Goal: Transaction & Acquisition: Book appointment/travel/reservation

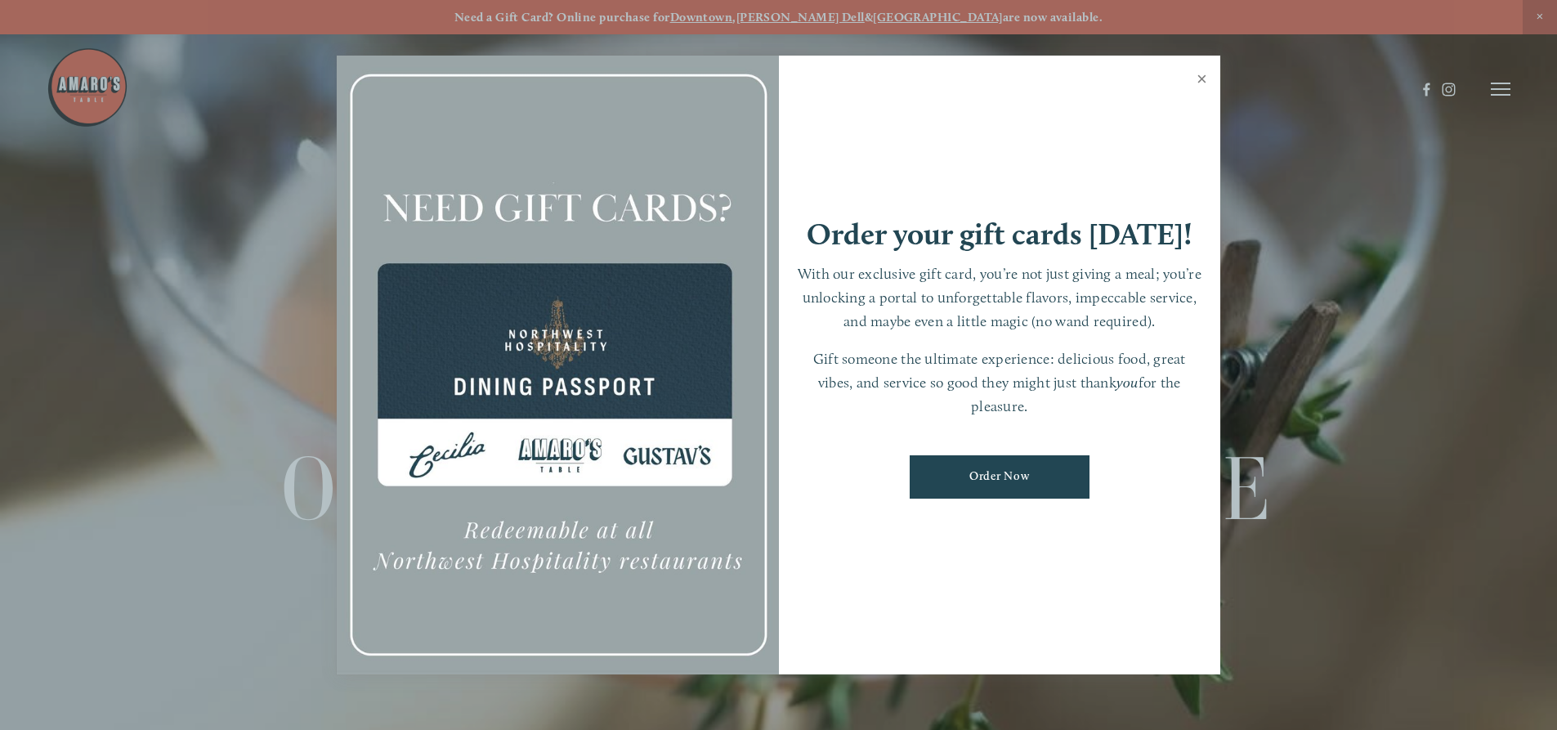
click at [1199, 78] on link "Close" at bounding box center [1202, 81] width 32 height 46
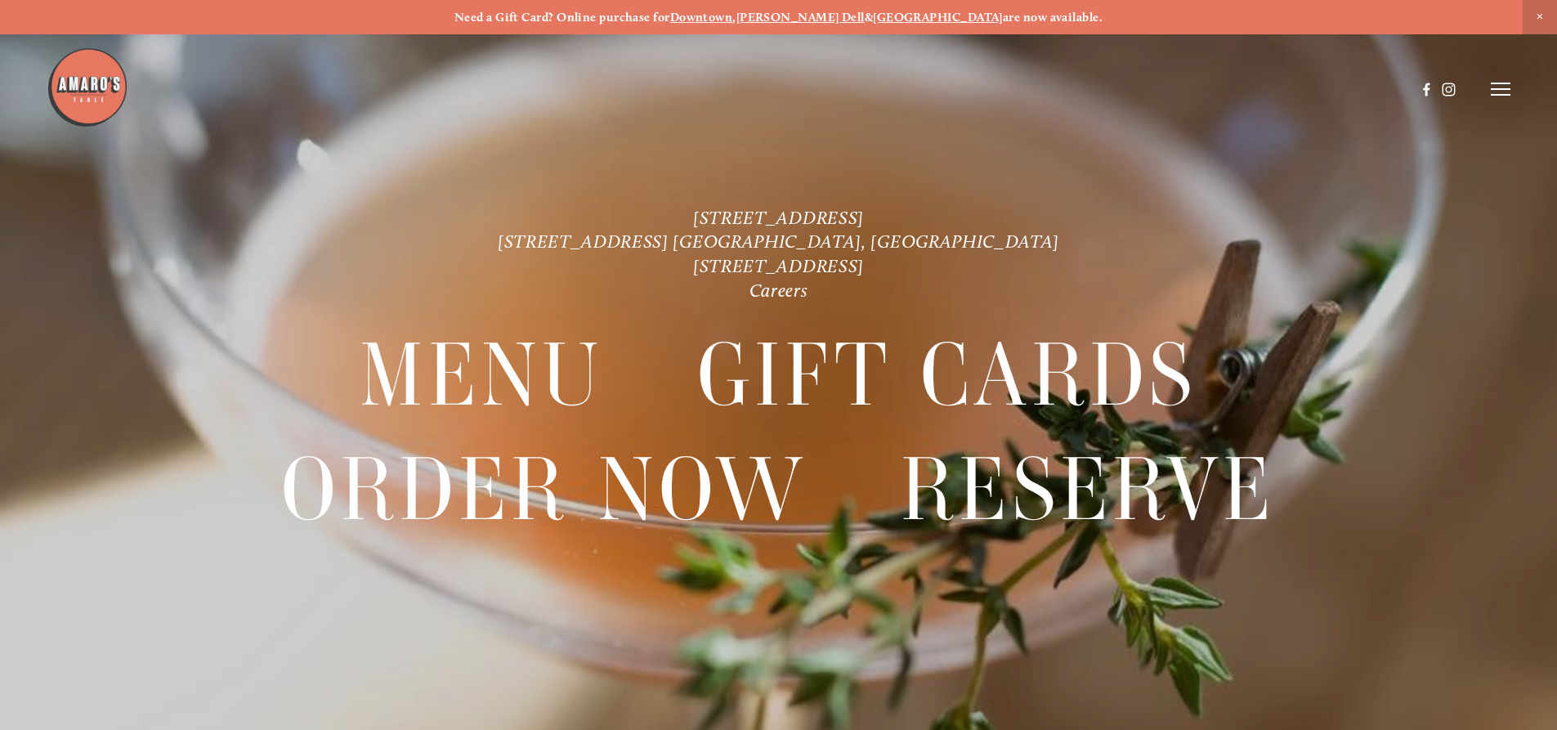
click at [1505, 89] on line at bounding box center [1501, 89] width 20 height 0
click at [1381, 86] on span "Reserve" at bounding box center [1381, 89] width 43 height 16
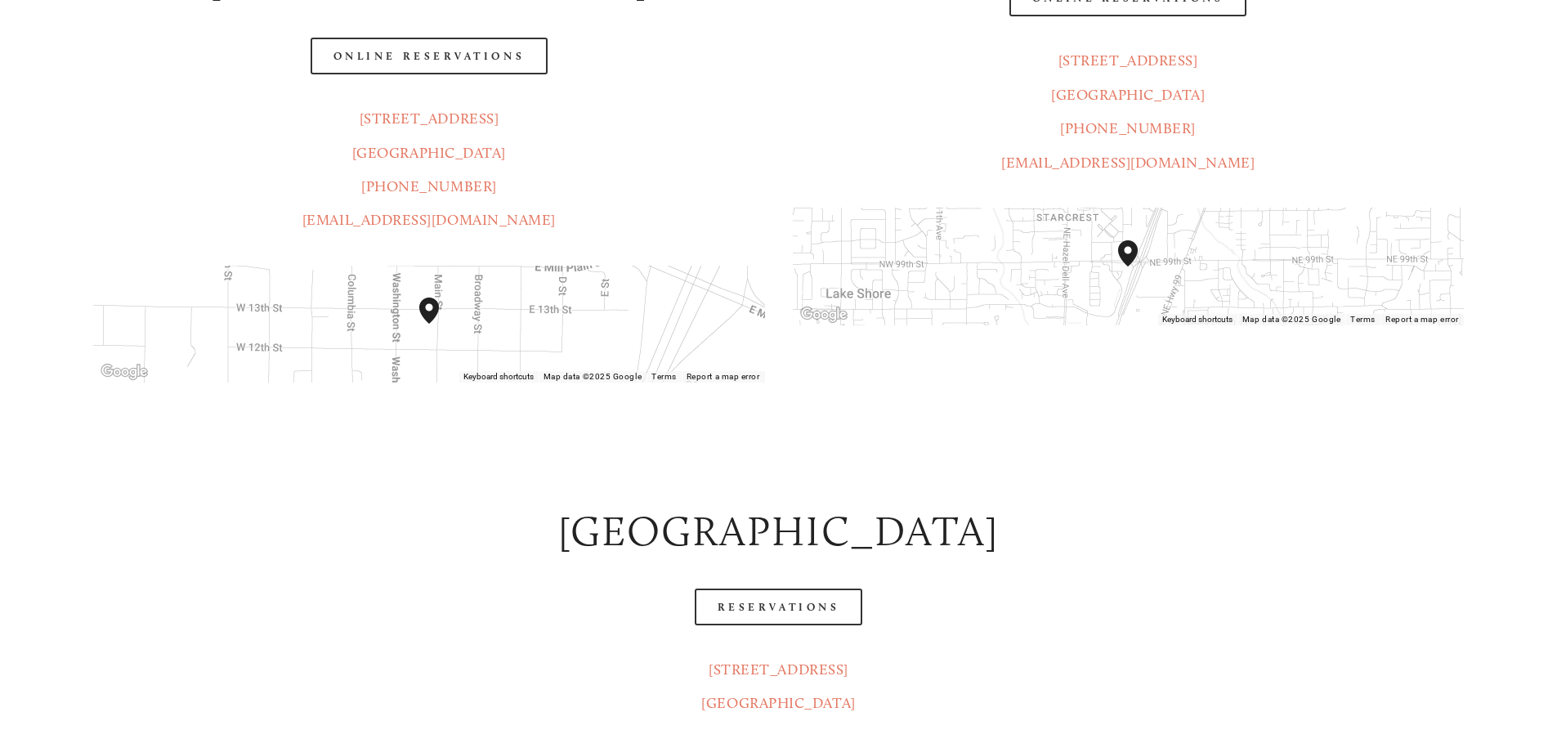
scroll to position [572, 0]
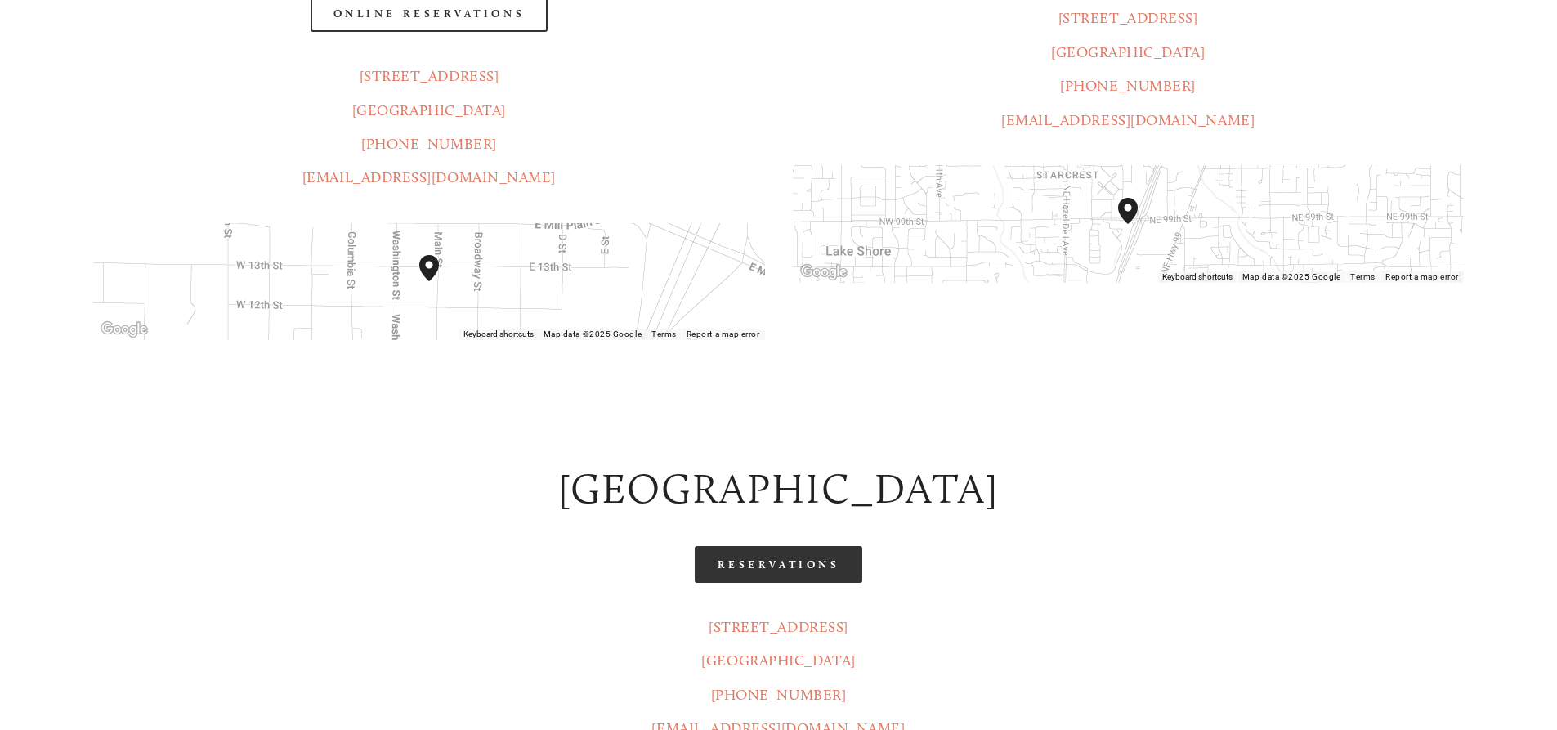
click at [753, 546] on link "Reservations" at bounding box center [779, 564] width 168 height 37
